Goal: Task Accomplishment & Management: Use online tool/utility

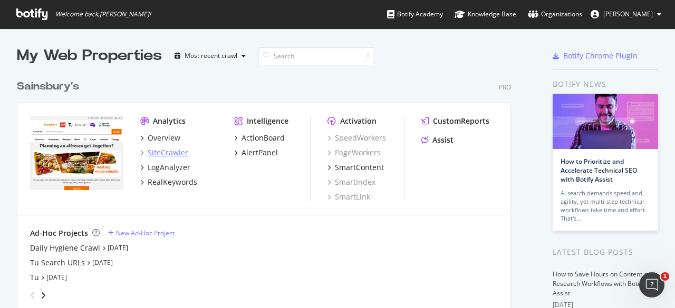
click at [165, 153] on div "SiteCrawler" at bounding box center [168, 153] width 41 height 11
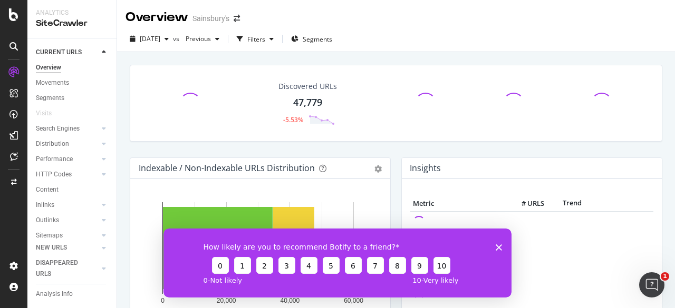
click at [495, 247] on icon "Close survey" at bounding box center [498, 247] width 6 height 6
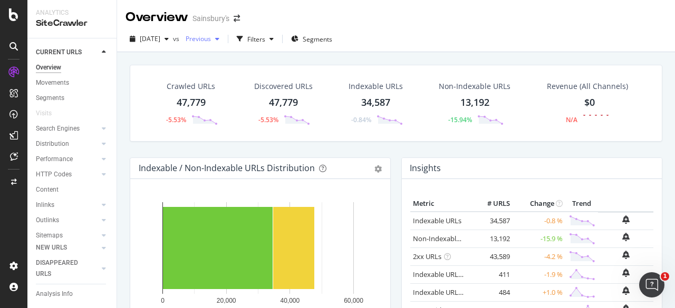
click at [211, 38] on span "Previous" at bounding box center [196, 38] width 30 height 9
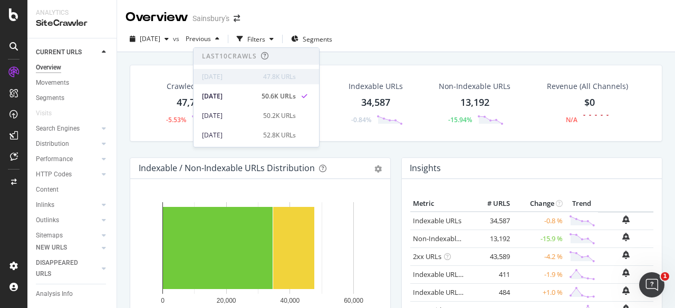
click at [228, 75] on div "[DATE]" at bounding box center [229, 76] width 55 height 9
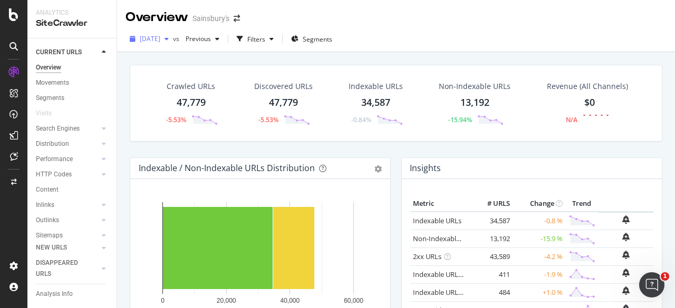
click at [173, 36] on div "button" at bounding box center [166, 39] width 13 height 6
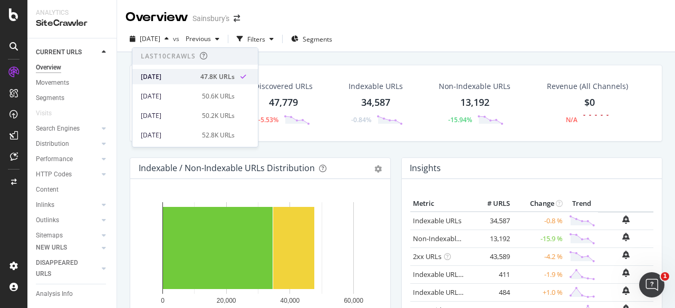
click at [174, 76] on div "[DATE]" at bounding box center [167, 76] width 53 height 9
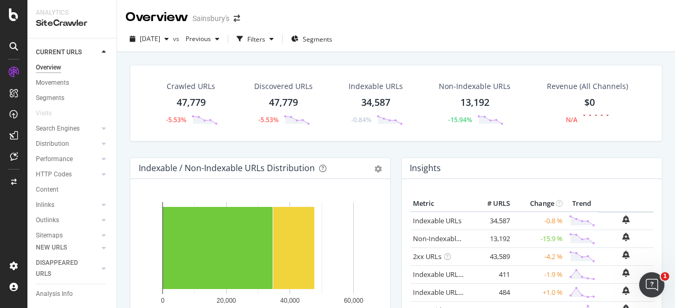
click at [431, 22] on div "Overview Sainsbury's" at bounding box center [396, 13] width 558 height 26
click at [323, 38] on span "Segments" at bounding box center [317, 39] width 30 height 9
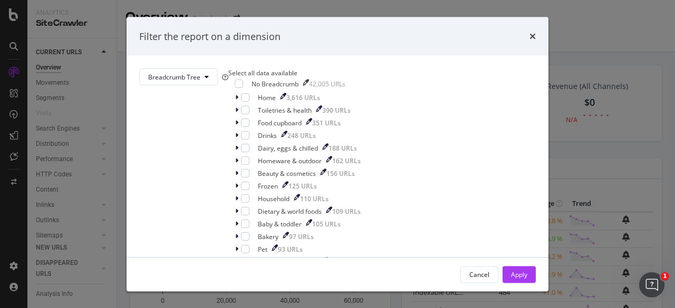
click at [256, 77] on div "Select all data available" at bounding box center [294, 73] width 132 height 9
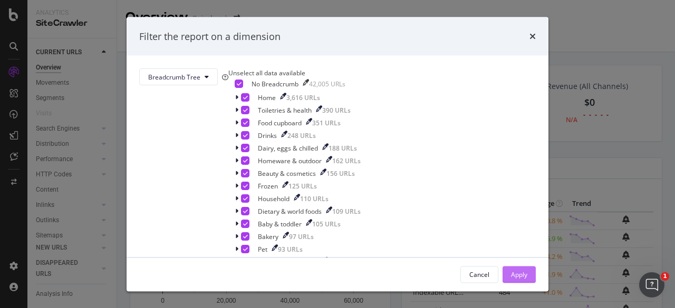
click at [511, 274] on div "Apply" at bounding box center [519, 274] width 16 height 9
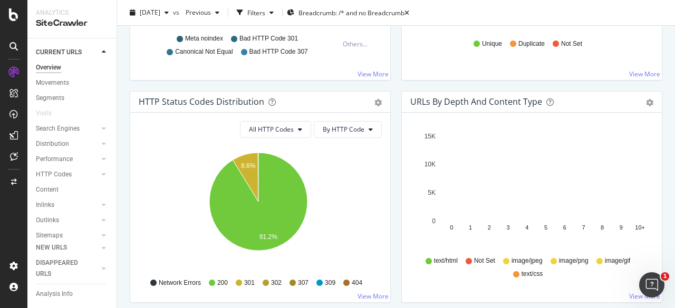
scroll to position [512, 0]
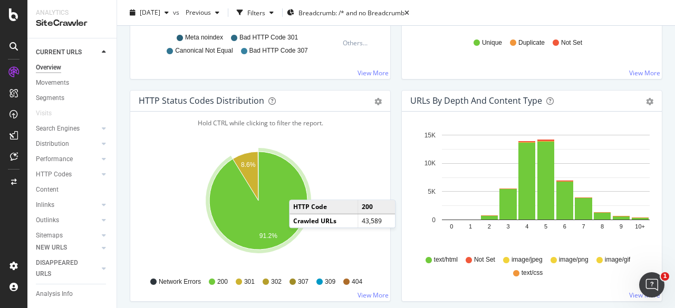
click at [352, 278] on span "404" at bounding box center [357, 282] width 11 height 9
click at [364, 292] on link "View More" at bounding box center [372, 295] width 31 height 9
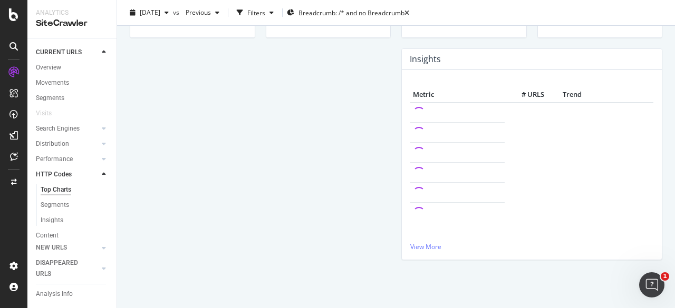
scroll to position [315, 0]
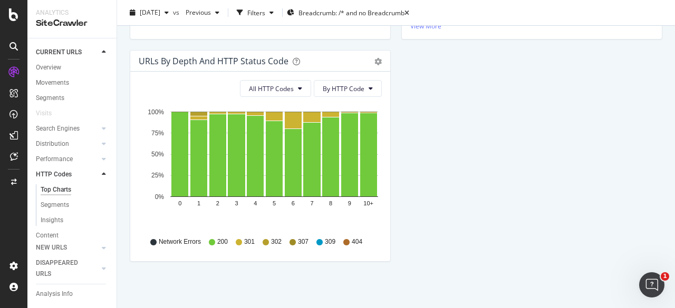
click at [346, 239] on icon at bounding box center [346, 242] width 6 height 6
click at [355, 239] on span "404" at bounding box center [357, 242] width 11 height 9
click at [56, 221] on div "Insights" at bounding box center [52, 220] width 23 height 11
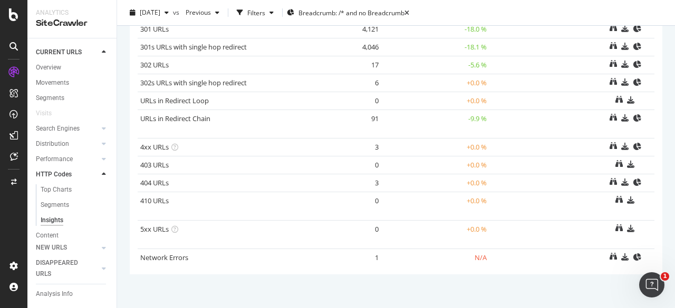
scroll to position [175, 0]
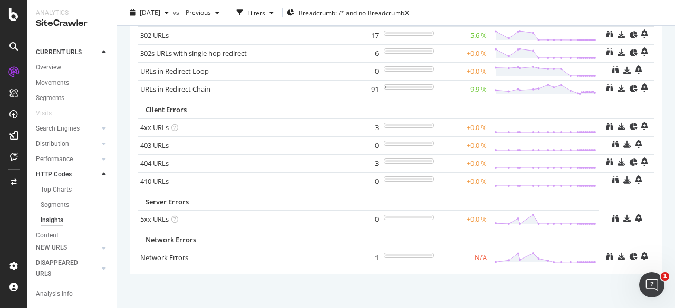
click at [161, 124] on link "4xx URLs" at bounding box center [154, 127] width 28 height 9
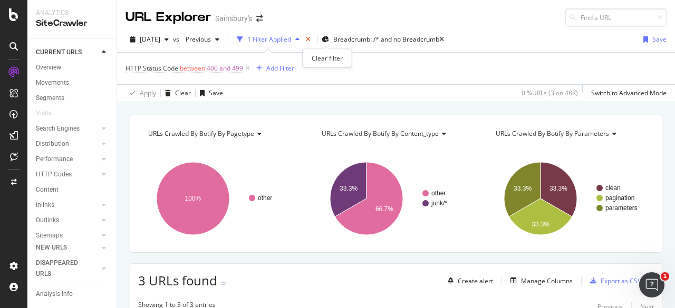
click at [310, 36] on icon "times" at bounding box center [308, 39] width 5 height 6
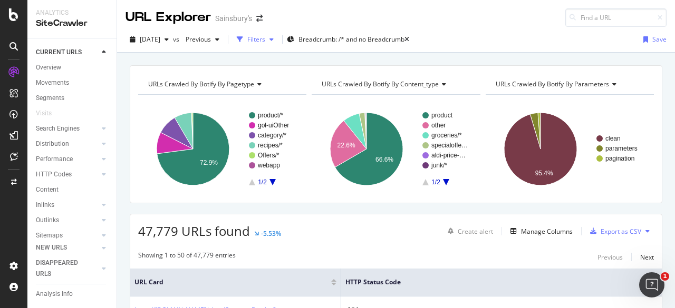
click at [278, 38] on div "button" at bounding box center [271, 39] width 13 height 6
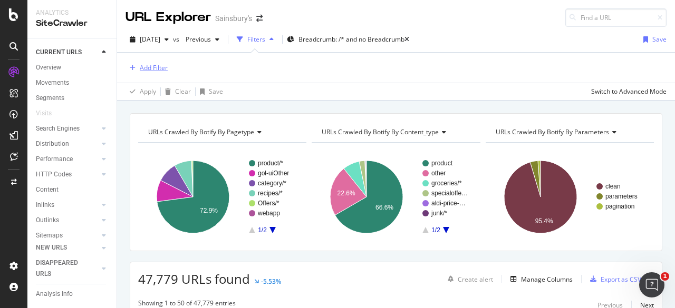
click at [141, 67] on div "Add Filter" at bounding box center [154, 67] width 28 height 9
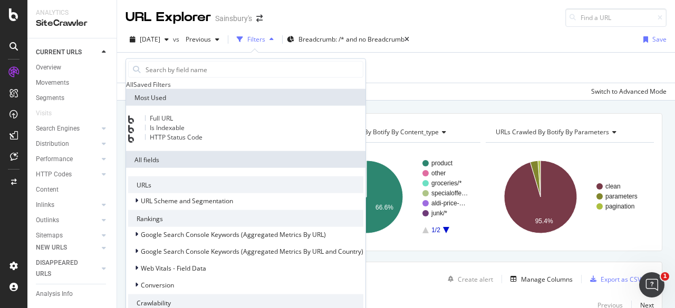
click at [179, 142] on span "HTTP Status Code" at bounding box center [176, 137] width 53 height 9
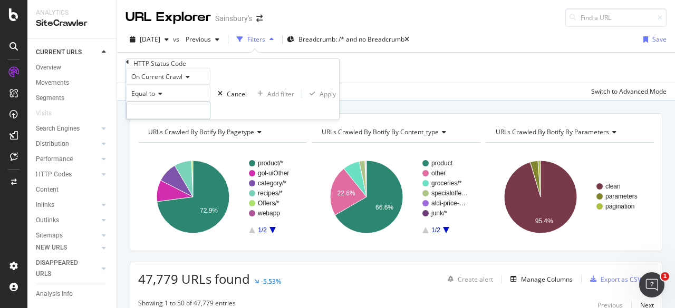
click at [158, 120] on input "number" at bounding box center [168, 111] width 84 height 18
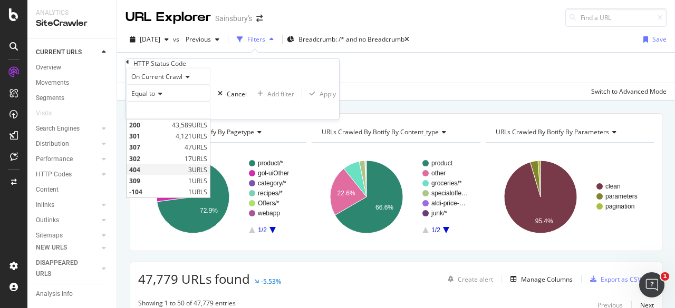
click at [143, 174] on span "404" at bounding box center [157, 169] width 56 height 9
type input "404"
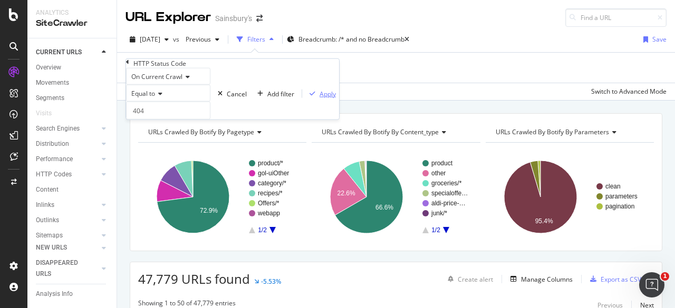
click at [240, 120] on div "On Current Crawl Equal to 404 404 Cancel Add filter Apply" at bounding box center [232, 94] width 213 height 52
click at [319, 98] on div "Apply" at bounding box center [327, 93] width 16 height 9
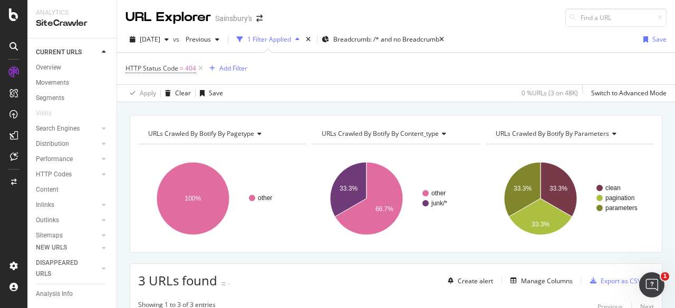
scroll to position [212, 0]
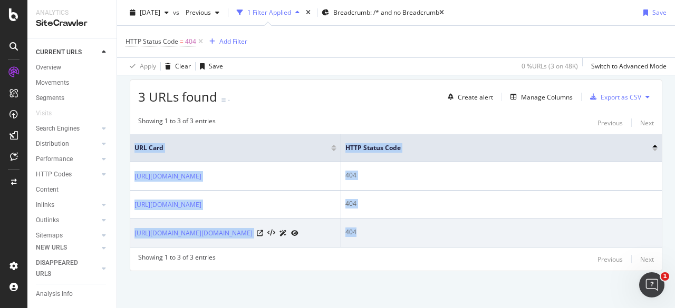
drag, startPoint x: 131, startPoint y: 120, endPoint x: 375, endPoint y: 226, distance: 266.2
click at [375, 226] on table "URL Card HTTP Status Code [URL][DOMAIN_NAME] 404 [URL][DOMAIN_NAME] 404 [URL][D…" at bounding box center [395, 190] width 531 height 113
copy table "URL Card HTTP Status Code [URL][DOMAIN_NAME] 404 [URL][DOMAIN_NAME] 404 [URL][D…"
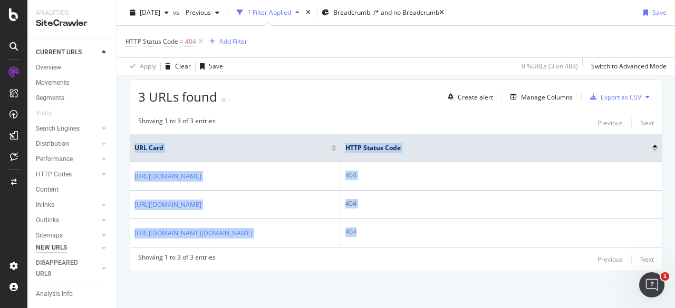
click at [52, 246] on div "NEW URLS" at bounding box center [51, 247] width 31 height 11
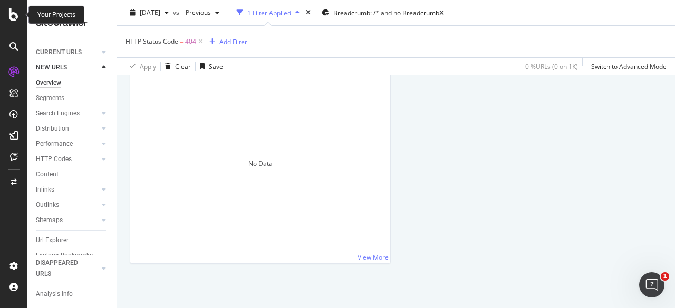
click at [13, 15] on icon at bounding box center [13, 14] width 9 height 13
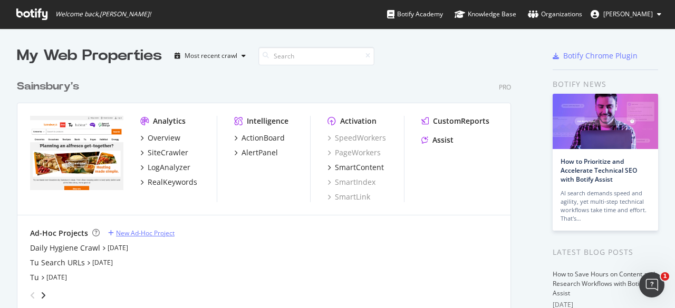
click at [124, 229] on div "New Ad-Hoc Project" at bounding box center [145, 233] width 58 height 9
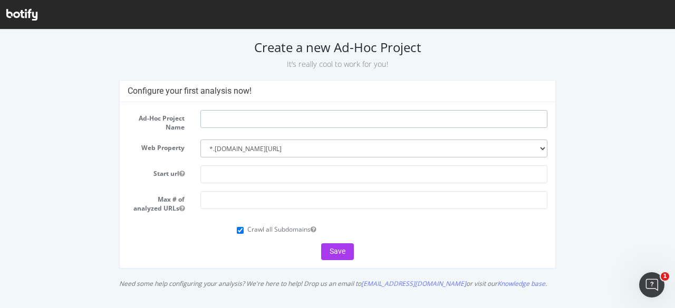
click at [232, 125] on input "text" at bounding box center [373, 119] width 347 height 18
type input "[DOMAIN_NAME]"
click at [239, 170] on input "text" at bounding box center [373, 174] width 347 height 18
click at [289, 148] on select "--------- *.sainsburys.co.uk/ www.argos.co.uk" at bounding box center [373, 149] width 347 height 18
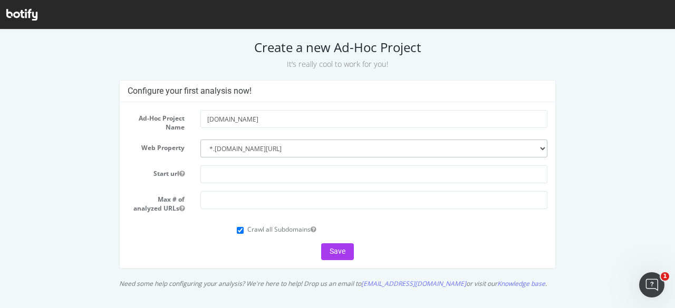
click at [200, 140] on select "--------- *.sainsburys.co.uk/ www.argos.co.uk" at bounding box center [373, 149] width 347 height 18
click at [216, 148] on select "--------- *.sainsburys.co.uk/ www.argos.co.uk" at bounding box center [373, 149] width 347 height 18
click at [230, 150] on select "--------- *.sainsburys.co.uk/ www.argos.co.uk" at bounding box center [373, 149] width 347 height 18
select select "2446"
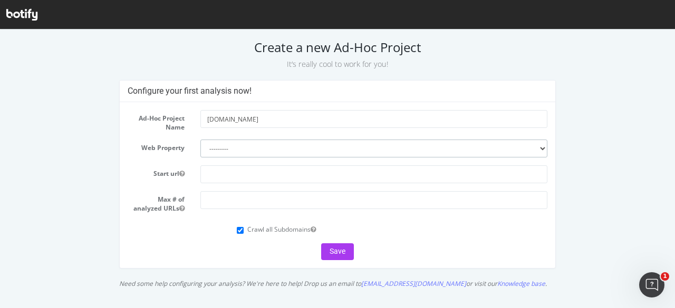
click at [200, 140] on select "--------- *.sainsburys.co.uk/ www.argos.co.uk" at bounding box center [373, 149] width 347 height 18
click at [226, 181] on input "text" at bounding box center [373, 174] width 347 height 18
click at [225, 172] on input "www." at bounding box center [373, 174] width 347 height 18
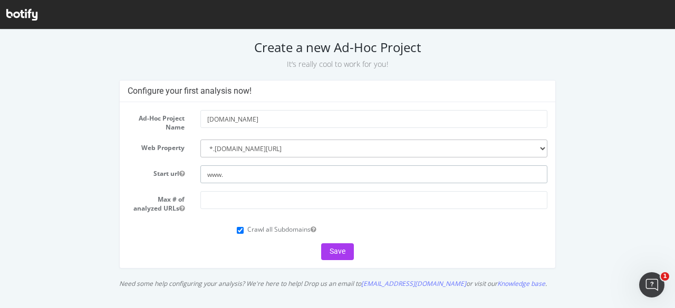
paste input "https://www.sainsburys.co.uk/gol-ui/groceries"
type input "https://www.sainsburys.co.uk/gol-ui/groceries"
click at [313, 208] on input "number" at bounding box center [373, 200] width 347 height 18
click at [341, 247] on button "Save" at bounding box center [337, 251] width 33 height 17
click at [285, 198] on input "number" at bounding box center [373, 200] width 347 height 18
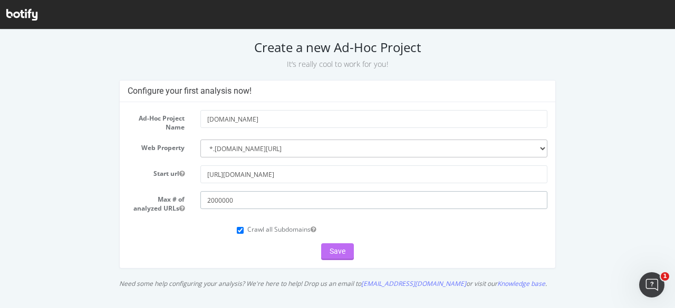
type input "2000000"
click at [347, 248] on button "Save" at bounding box center [337, 251] width 33 height 17
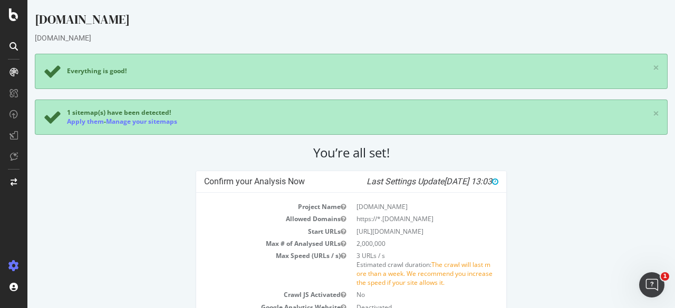
scroll to position [105, 0]
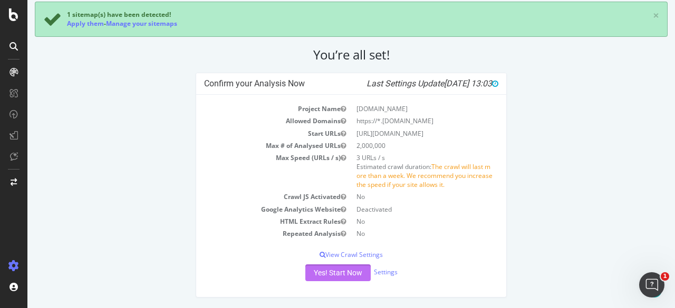
click at [342, 272] on button "Yes! Start Now" at bounding box center [337, 273] width 65 height 17
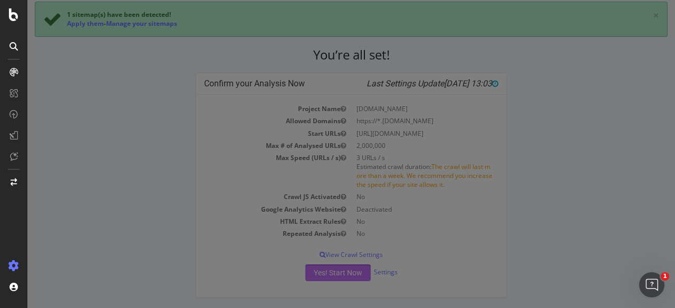
scroll to position [96, 0]
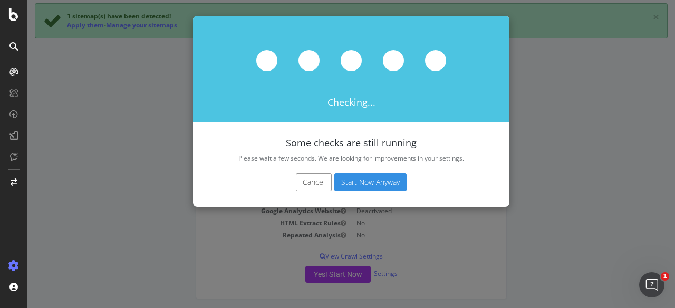
click at [374, 180] on button "Start Now Anyway" at bounding box center [370, 182] width 72 height 18
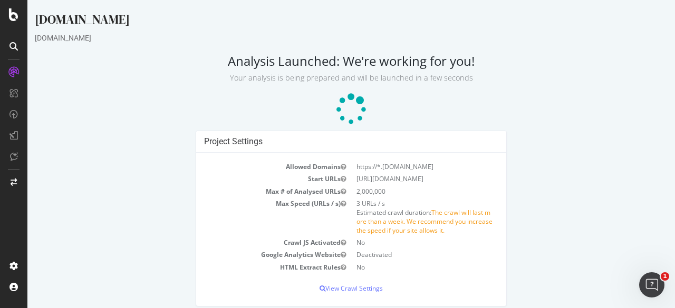
scroll to position [17, 0]
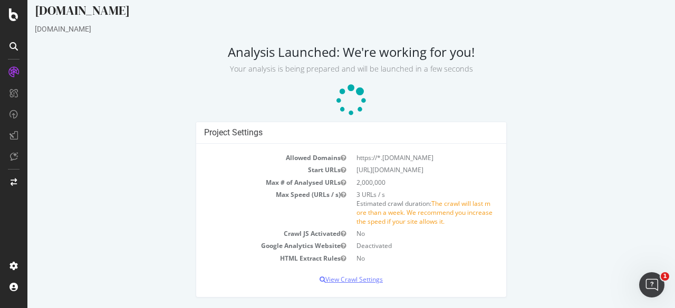
click at [360, 284] on p "View Crawl Settings" at bounding box center [351, 279] width 294 height 9
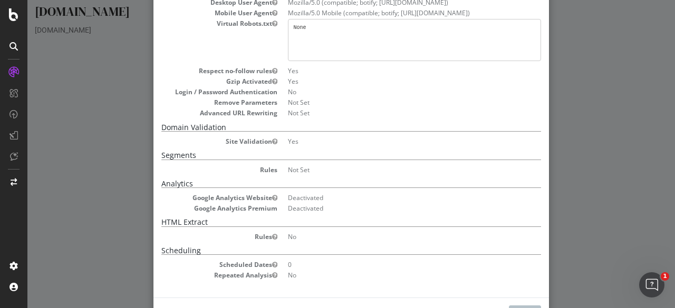
scroll to position [255, 0]
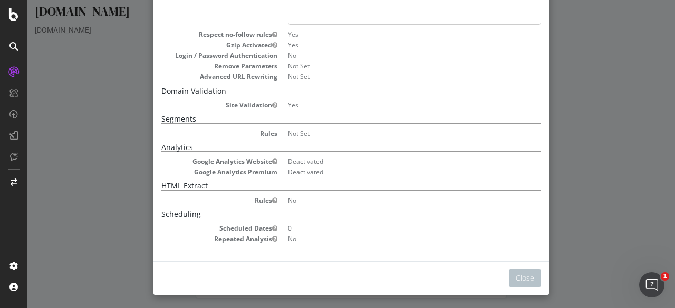
click at [600, 161] on div "× Close Analysis Settings Main Project Name Sainsburys.co.uk Start URLs https:/…" at bounding box center [350, 154] width 647 height 308
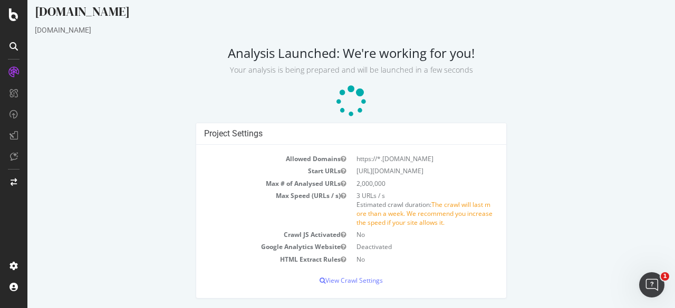
scroll to position [17, 0]
